Goal: Find specific page/section: Find specific page/section

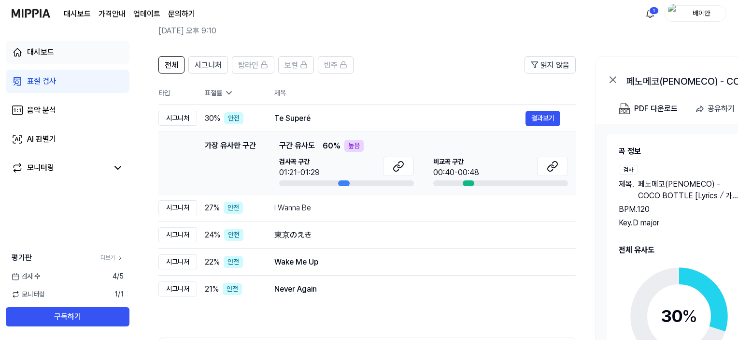
click at [100, 49] on link "대시보드" at bounding box center [68, 52] width 124 height 23
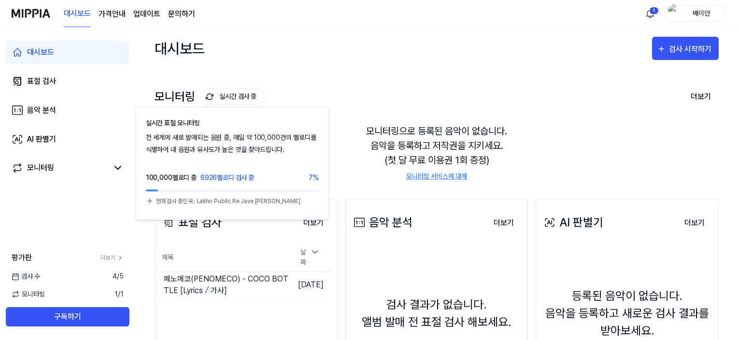
click at [216, 102] on button "실시간 검사 중" at bounding box center [233, 96] width 64 height 16
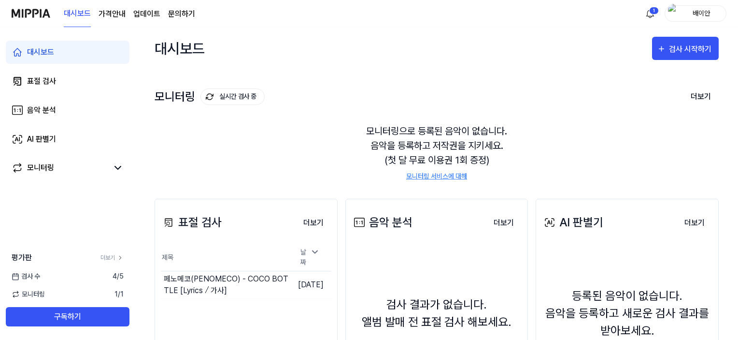
click at [216, 100] on button "실시간 검사 중" at bounding box center [233, 96] width 64 height 16
click at [259, 271] on td "페노메코(PENOMECO) - COCO BOTTLE [Lyrics ⧸ 가사] 이동하기" at bounding box center [225, 284] width 128 height 27
click at [261, 256] on th "제목" at bounding box center [225, 258] width 128 height 28
click at [255, 244] on th "제목" at bounding box center [225, 258] width 128 height 28
click at [240, 239] on div "표절 검사 더보기 표절 검사 제목 날짜 페노메코(PENOMECO) - COCO BOTTLE [Lyrics ⧸ 가사] 이동하기 [DATE] 더보기" at bounding box center [246, 322] width 183 height 246
